Goal: Task Accomplishment & Management: Use online tool/utility

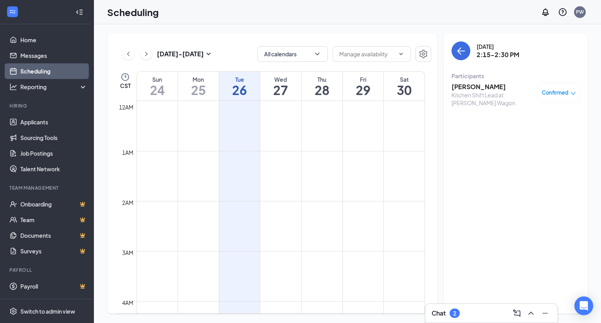
scroll to position [645, 0]
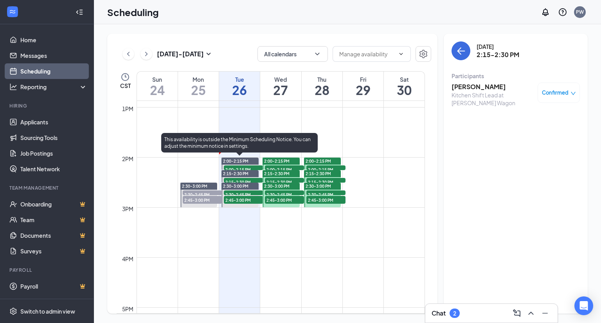
click at [232, 168] on span "2:00-2:15 PM" at bounding box center [243, 170] width 39 height 8
click at [239, 167] on span "2:00-2:15 PM" at bounding box center [243, 170] width 39 height 8
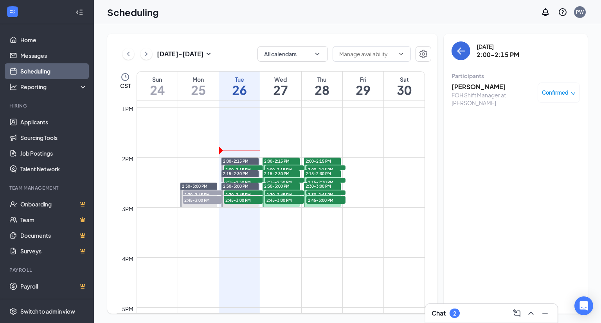
click at [239, 182] on div "2:30-3:00 PM 2:30-2:45 PM 1 2:45-3:00 PM 1" at bounding box center [239, 194] width 39 height 25
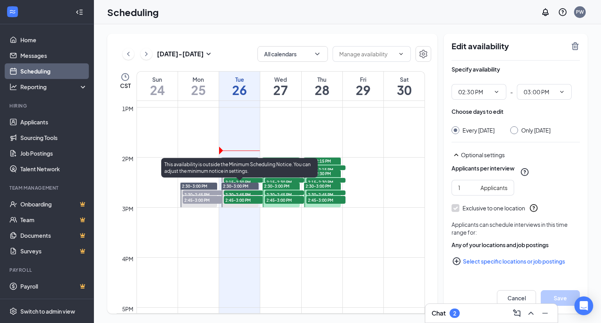
click at [238, 194] on span "2:30-2:45 PM" at bounding box center [243, 195] width 39 height 8
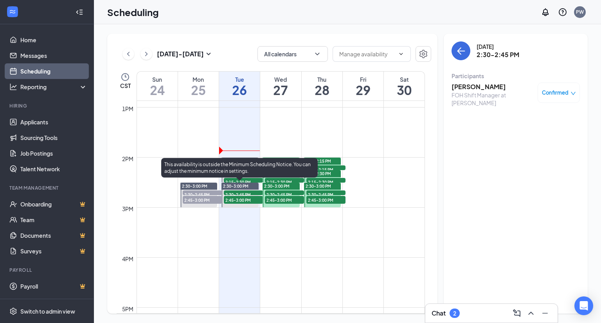
click at [237, 199] on span "2:45-3:00 PM" at bounding box center [243, 200] width 39 height 8
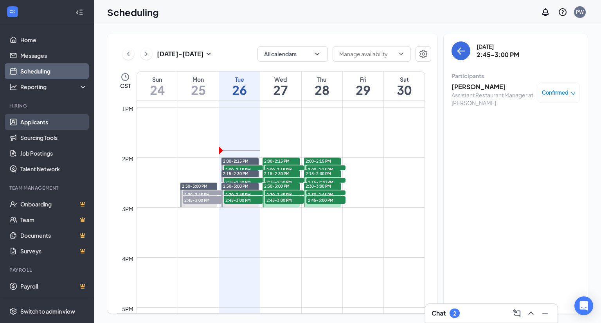
click at [41, 121] on link "Applicants" at bounding box center [53, 122] width 67 height 16
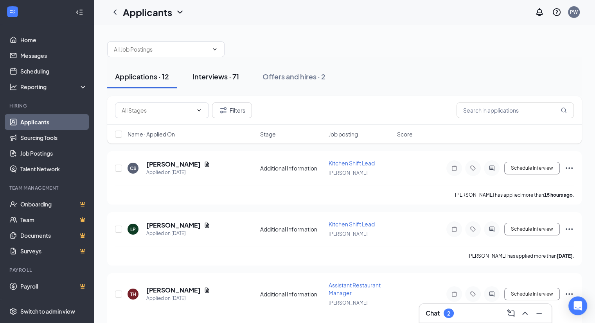
click at [204, 76] on div "Interviews · 71" at bounding box center [216, 77] width 47 height 10
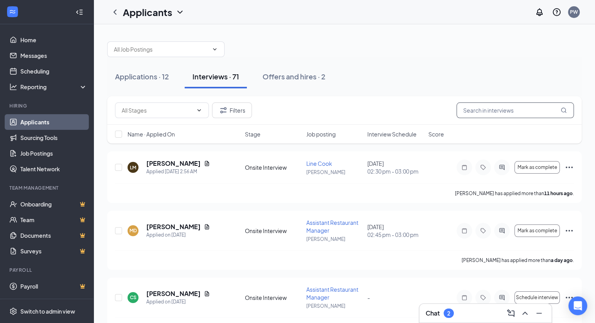
click at [523, 108] on input "text" at bounding box center [515, 111] width 117 height 16
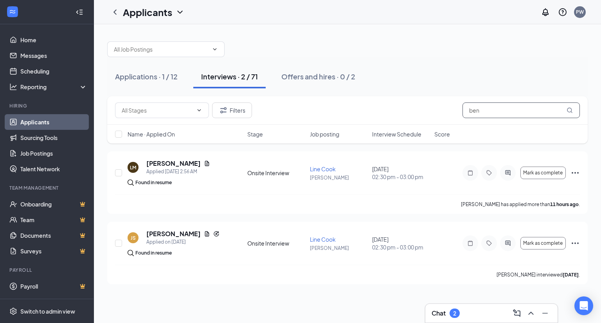
type input "ben"
